Goal: Navigation & Orientation: Go to known website

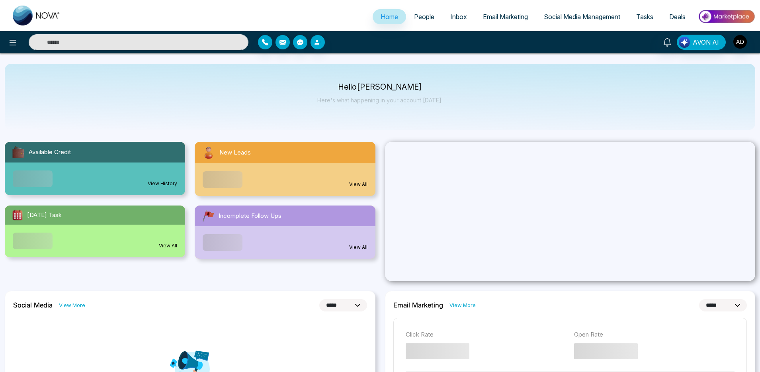
select select "*"
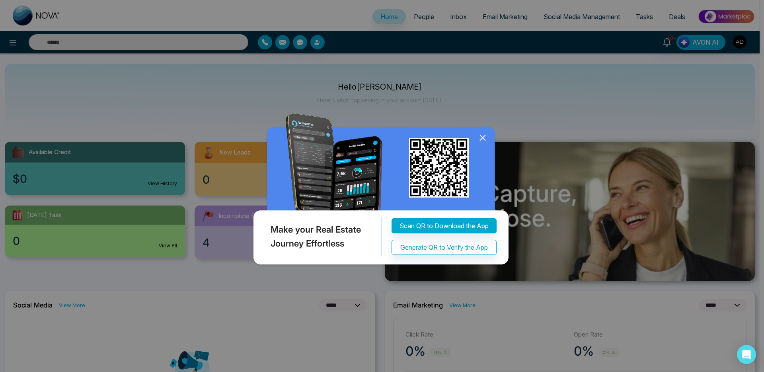
click at [481, 211] on img at bounding box center [382, 190] width 261 height 155
click at [484, 138] on icon at bounding box center [483, 138] width 12 height 12
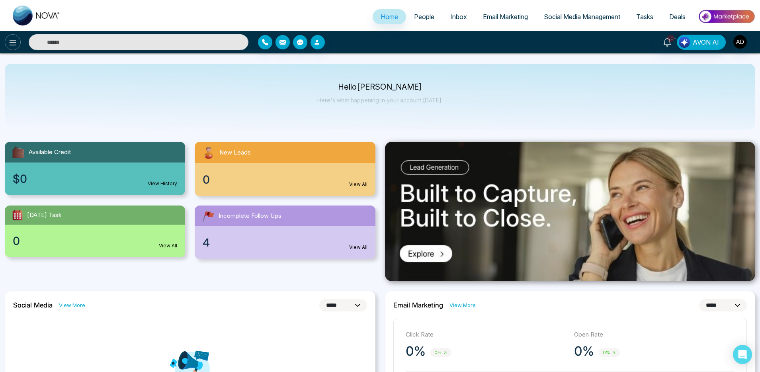
click at [16, 47] on button at bounding box center [13, 42] width 16 height 16
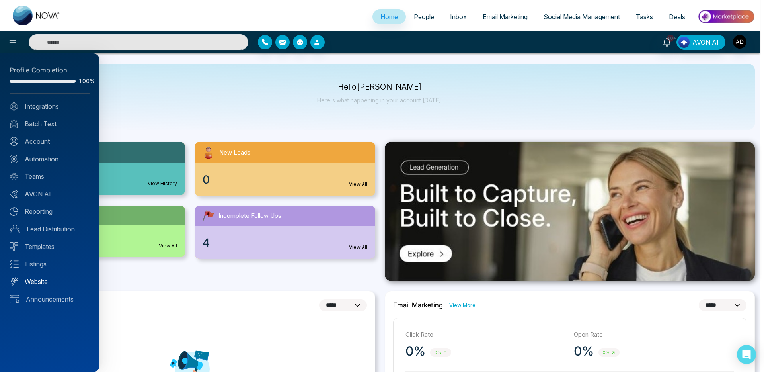
click at [41, 280] on link "Website" at bounding box center [50, 282] width 80 height 10
